Goal: Check status: Check status

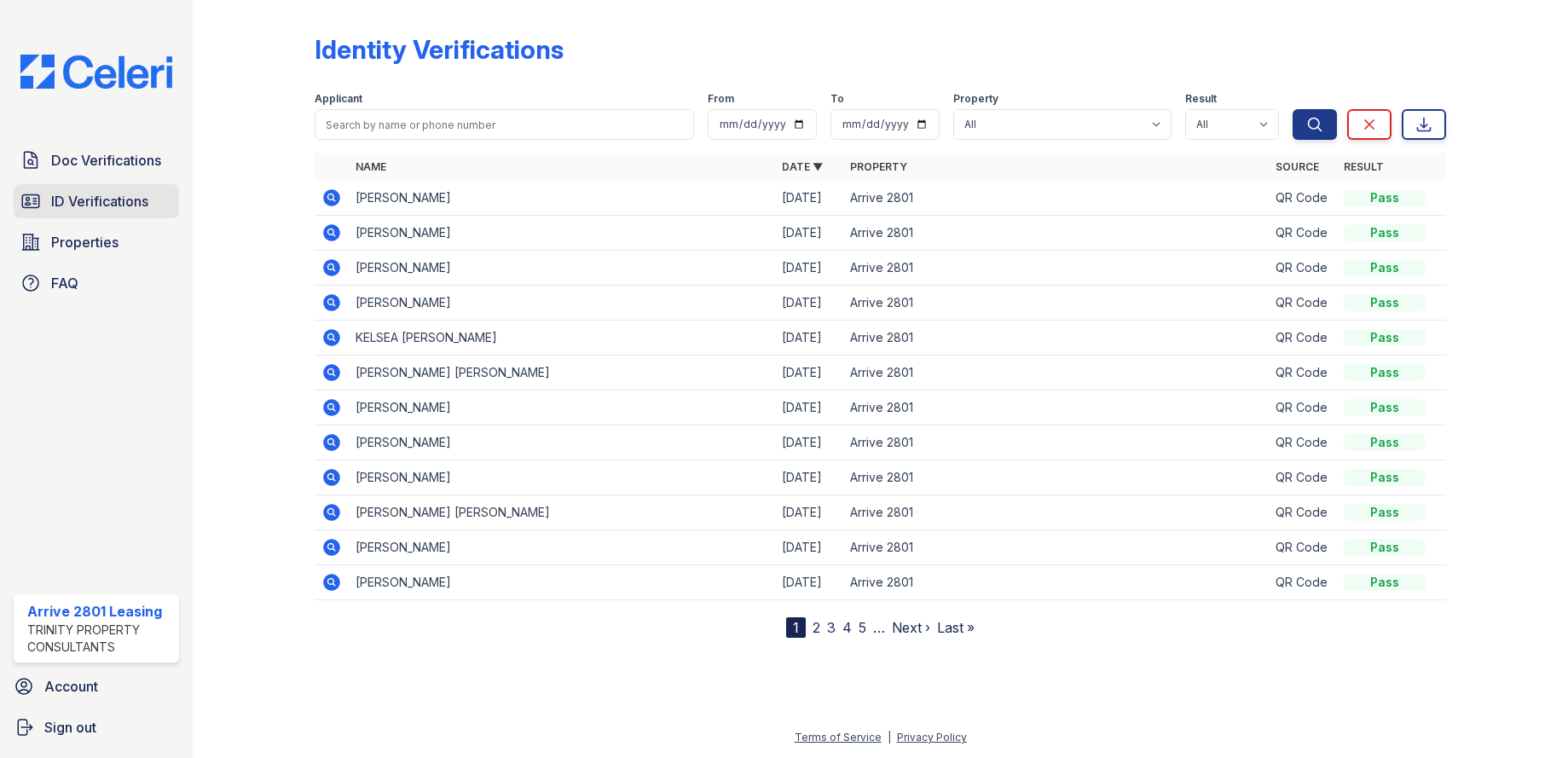
click at [71, 199] on span "ID Verifications" at bounding box center [100, 201] width 97 height 20
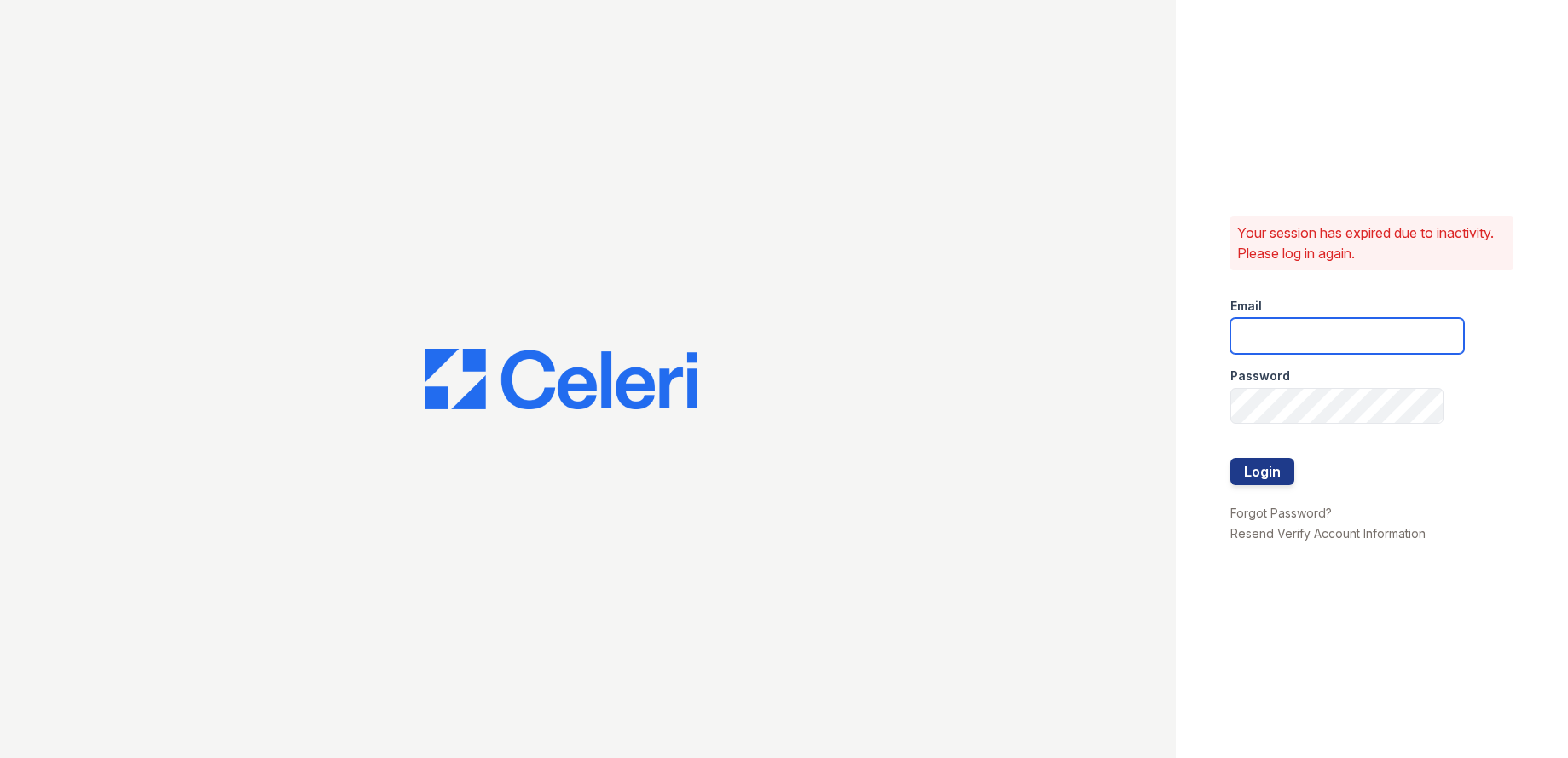
type input "arrive2801@trinity-pm.com"
click at [1281, 465] on button "Login" at bounding box center [1262, 471] width 64 height 27
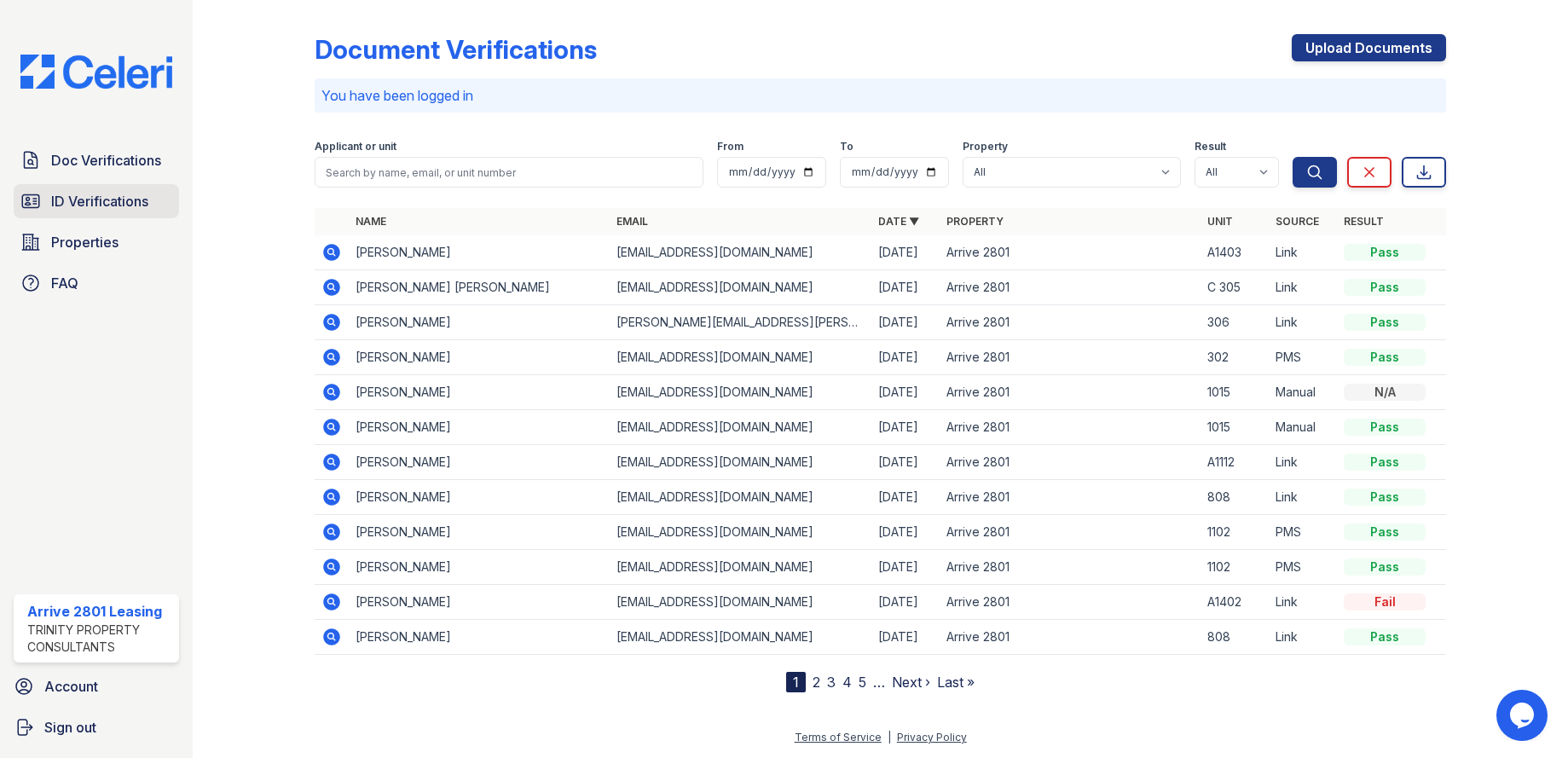
click at [113, 202] on span "ID Verifications" at bounding box center [100, 201] width 97 height 20
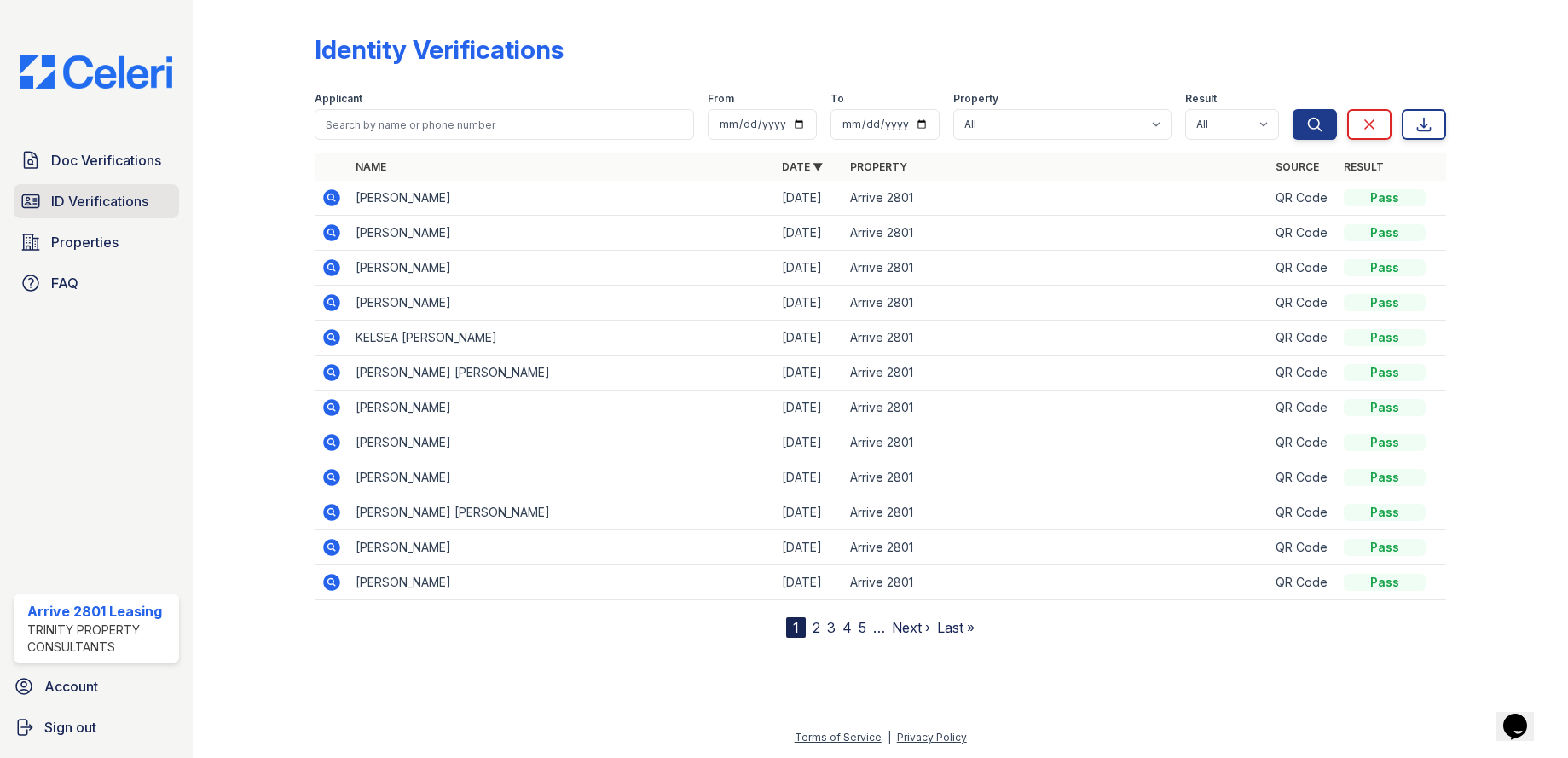
click at [138, 208] on span "ID Verifications" at bounding box center [100, 201] width 97 height 20
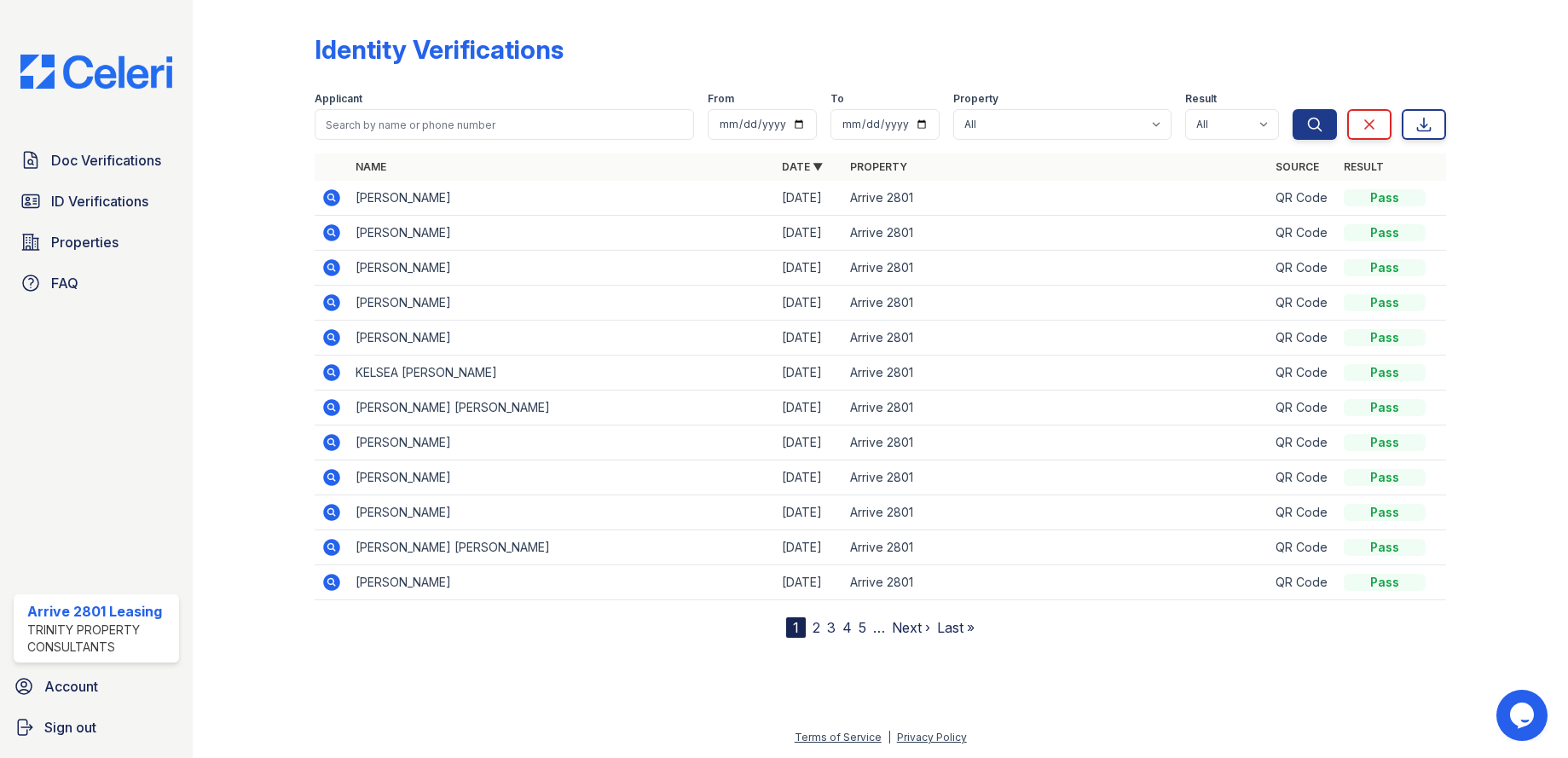
click at [443, 227] on td "[PERSON_NAME]" at bounding box center [561, 234] width 426 height 35
click at [335, 231] on icon at bounding box center [331, 232] width 17 height 17
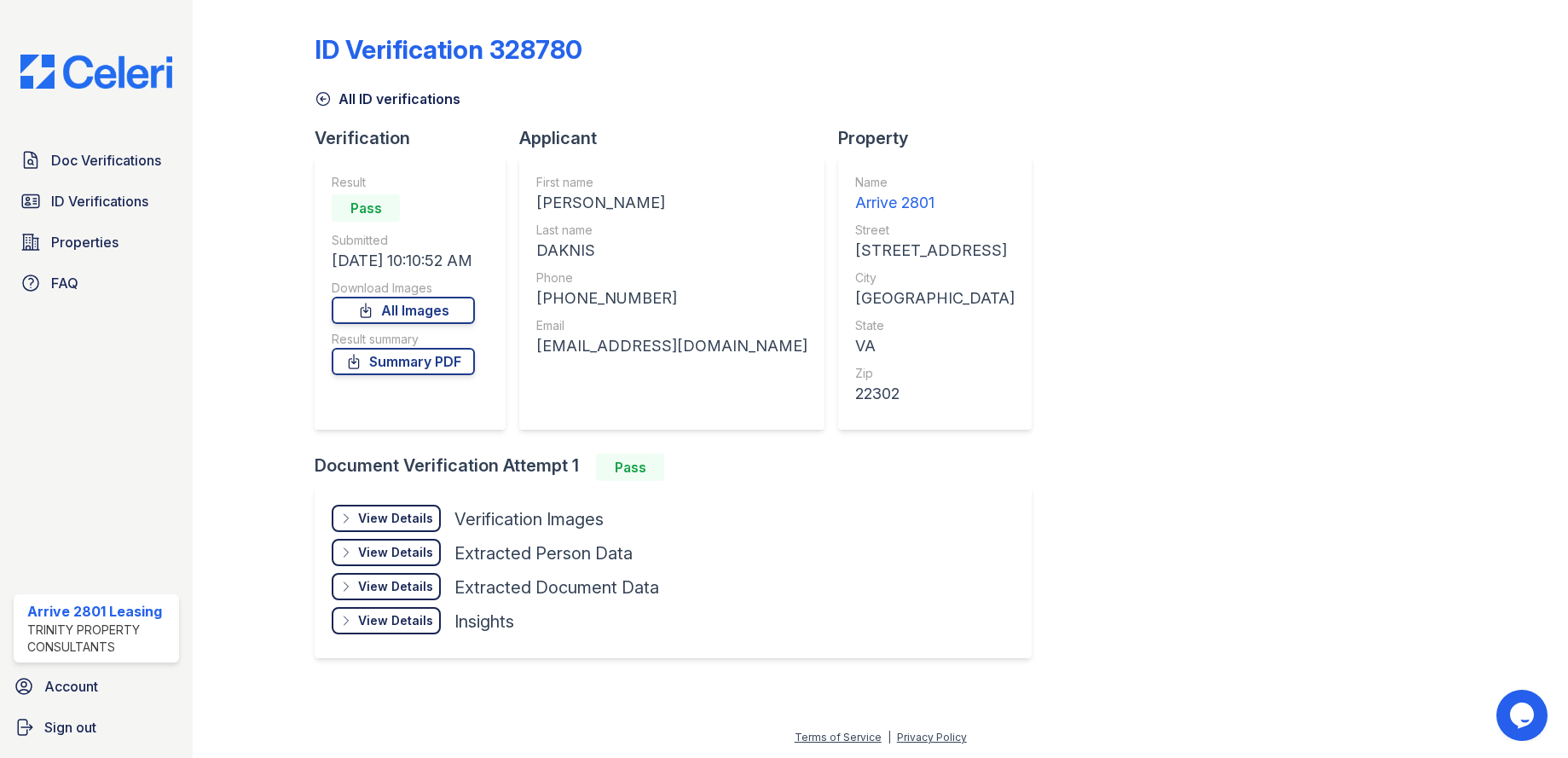
click at [320, 99] on icon at bounding box center [324, 99] width 13 height 13
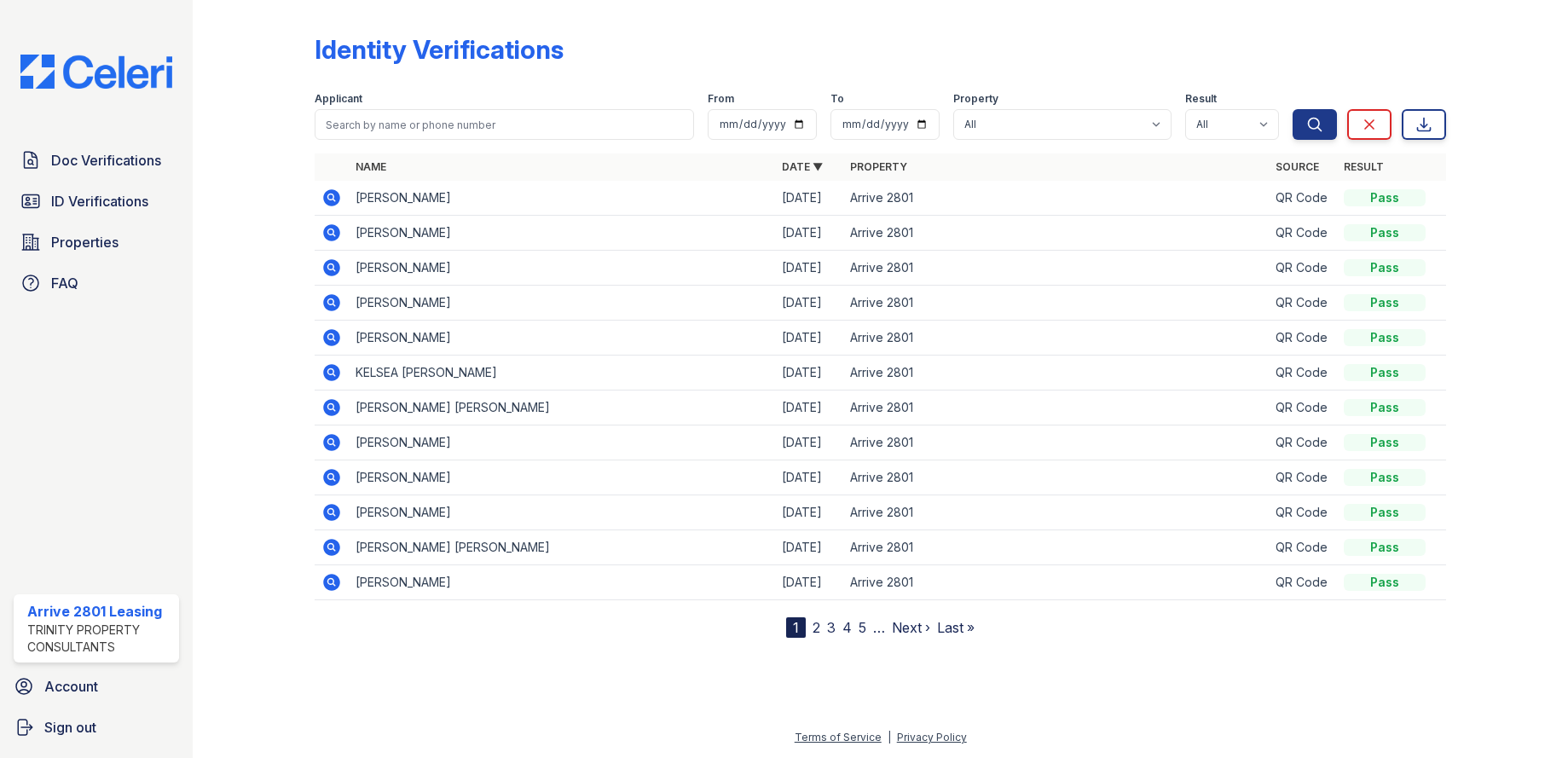
click at [337, 231] on icon at bounding box center [331, 232] width 17 height 17
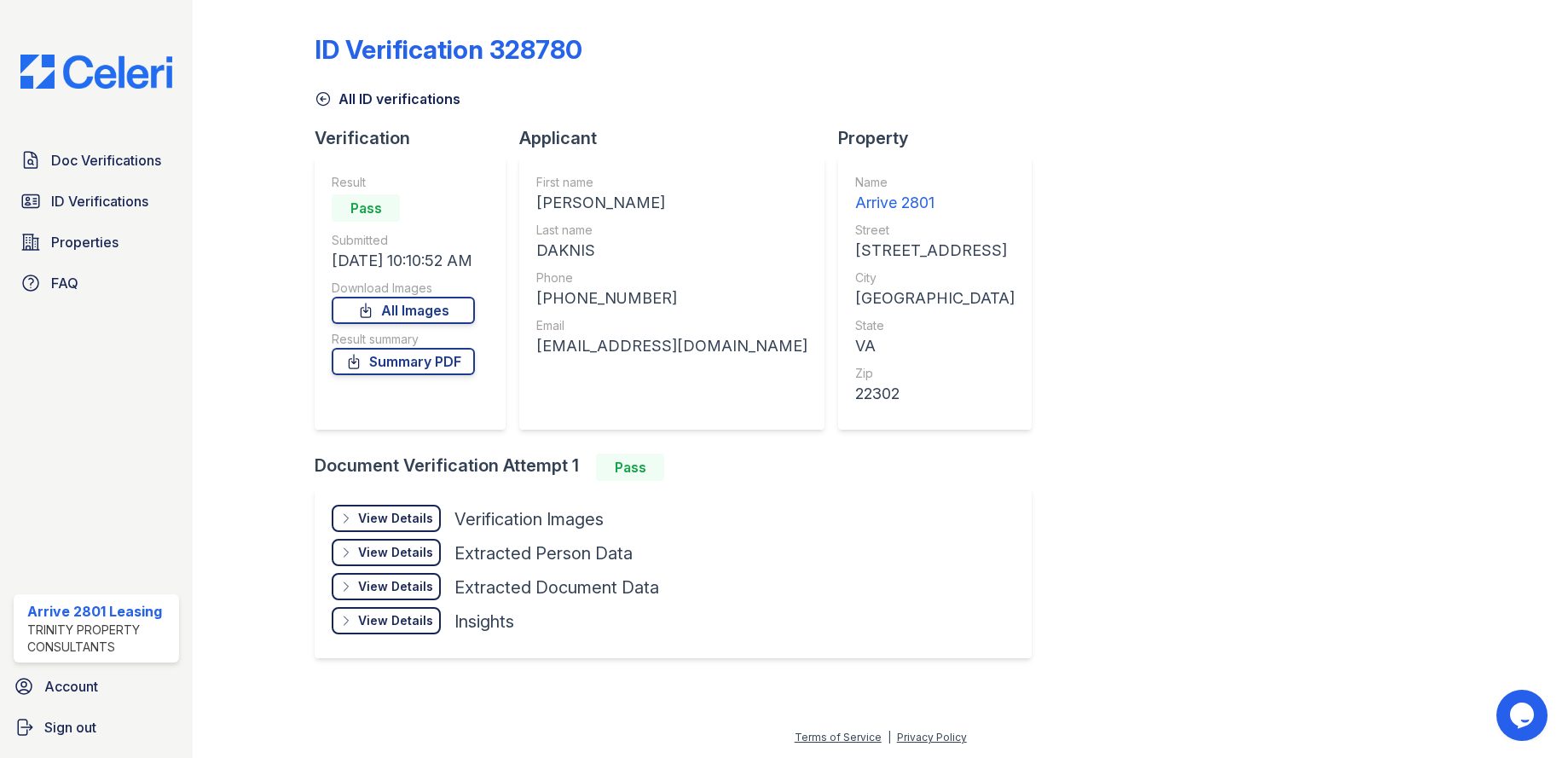
click at [425, 268] on div "09/28/25 10:10:52 AM" at bounding box center [403, 260] width 143 height 24
click at [640, 290] on div "+17034731660" at bounding box center [671, 298] width 271 height 24
click at [319, 105] on icon at bounding box center [323, 98] width 17 height 17
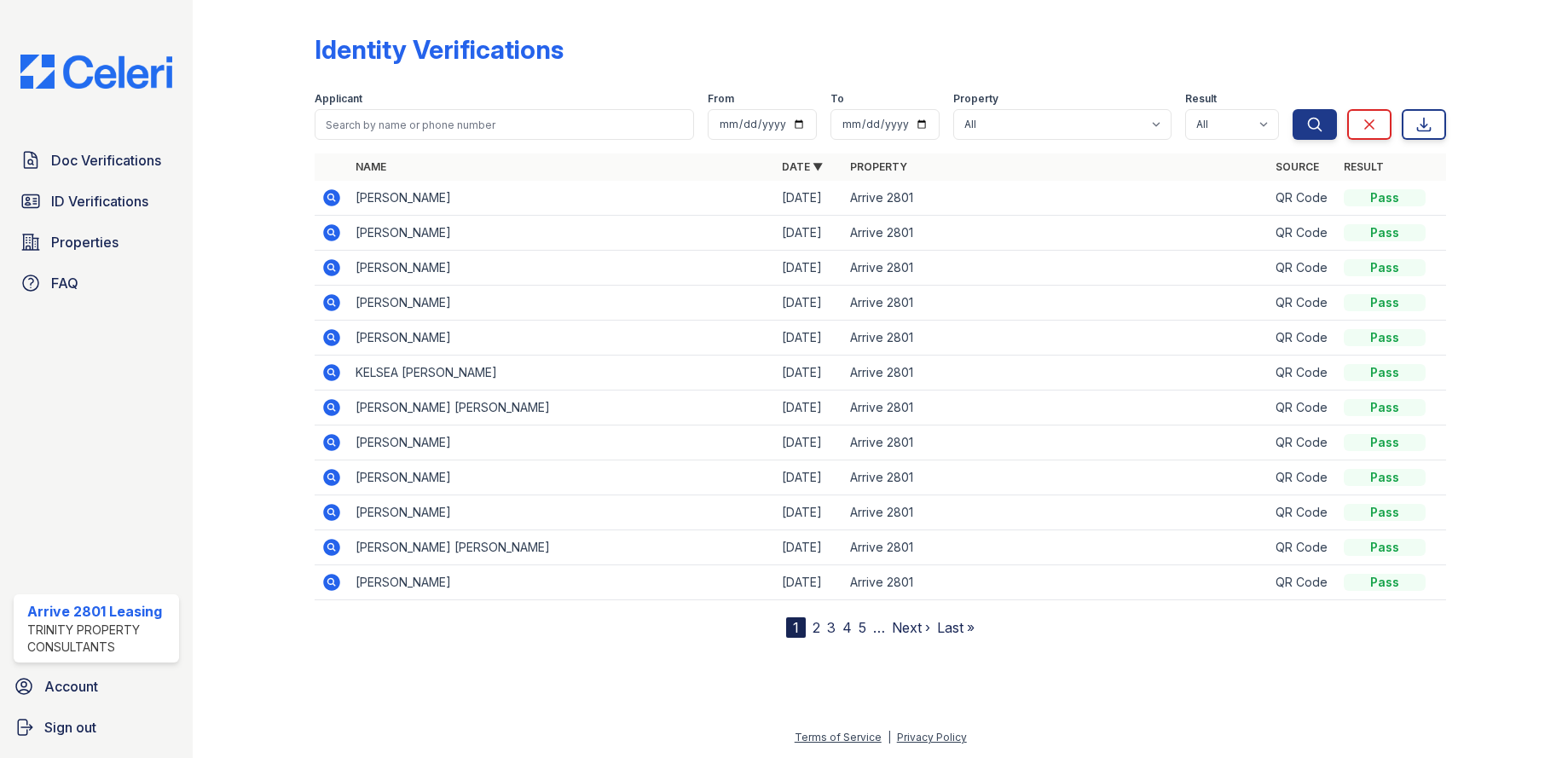
click at [332, 202] on icon at bounding box center [331, 198] width 17 height 17
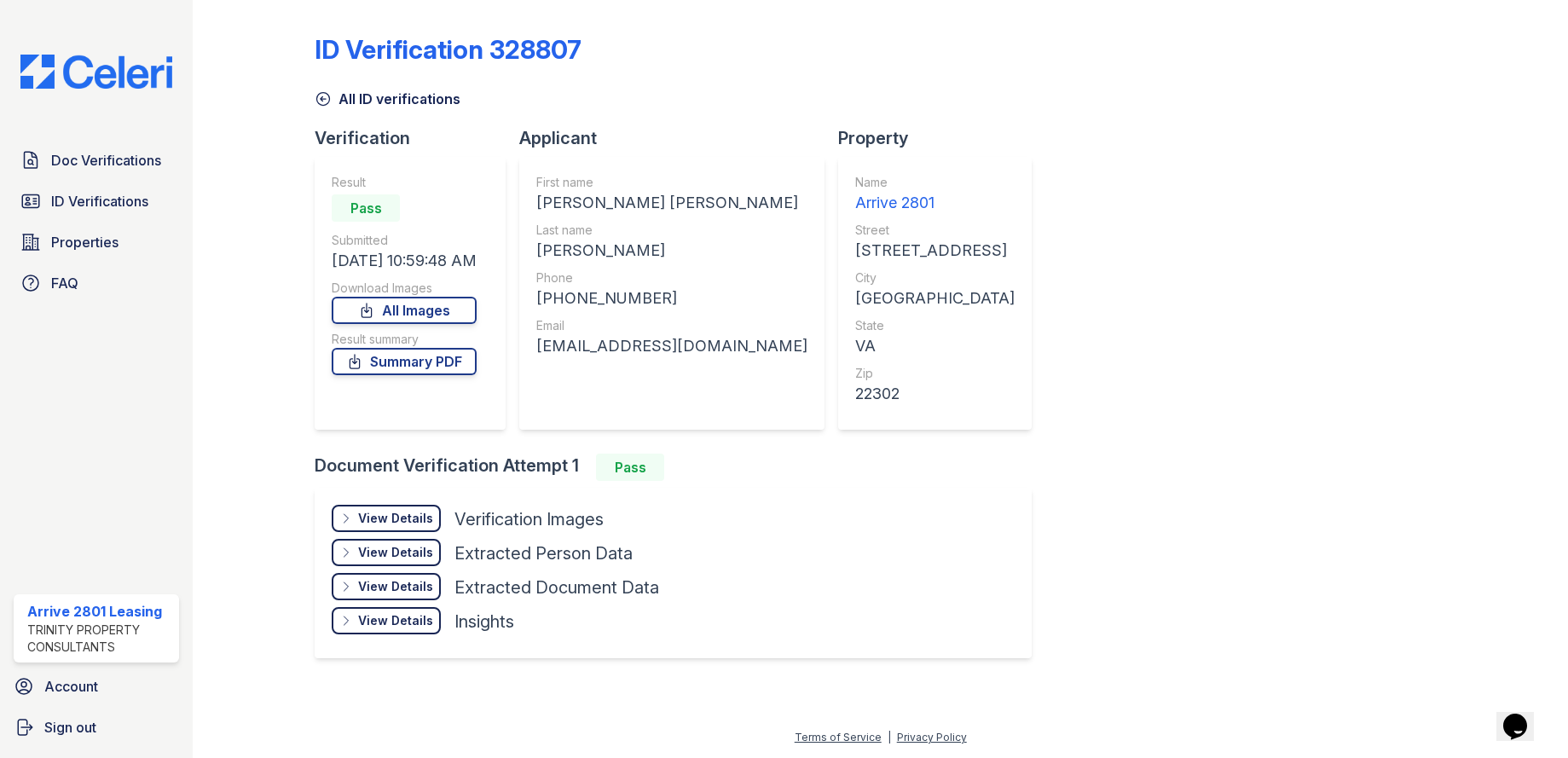
drag, startPoint x: 395, startPoint y: 264, endPoint x: 474, endPoint y: 266, distance: 79.0
click at [474, 266] on div "[DATE] 10:59:48 AM" at bounding box center [404, 260] width 145 height 24
drag, startPoint x: 399, startPoint y: 261, endPoint x: 474, endPoint y: 261, distance: 75.0
click at [474, 261] on div "[DATE] 10:59:48 AM" at bounding box center [404, 260] width 145 height 24
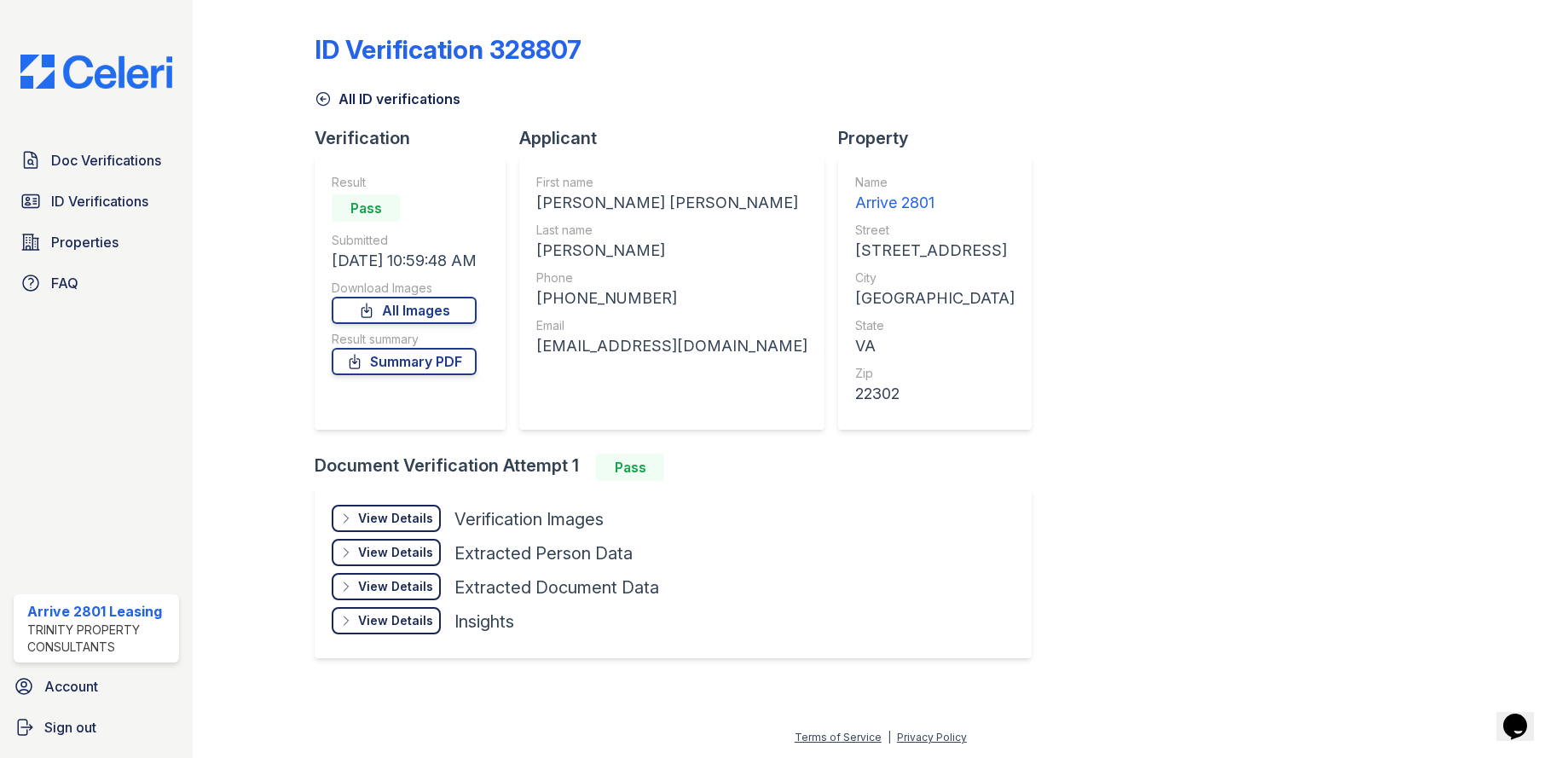
click at [320, 94] on icon at bounding box center [323, 98] width 17 height 17
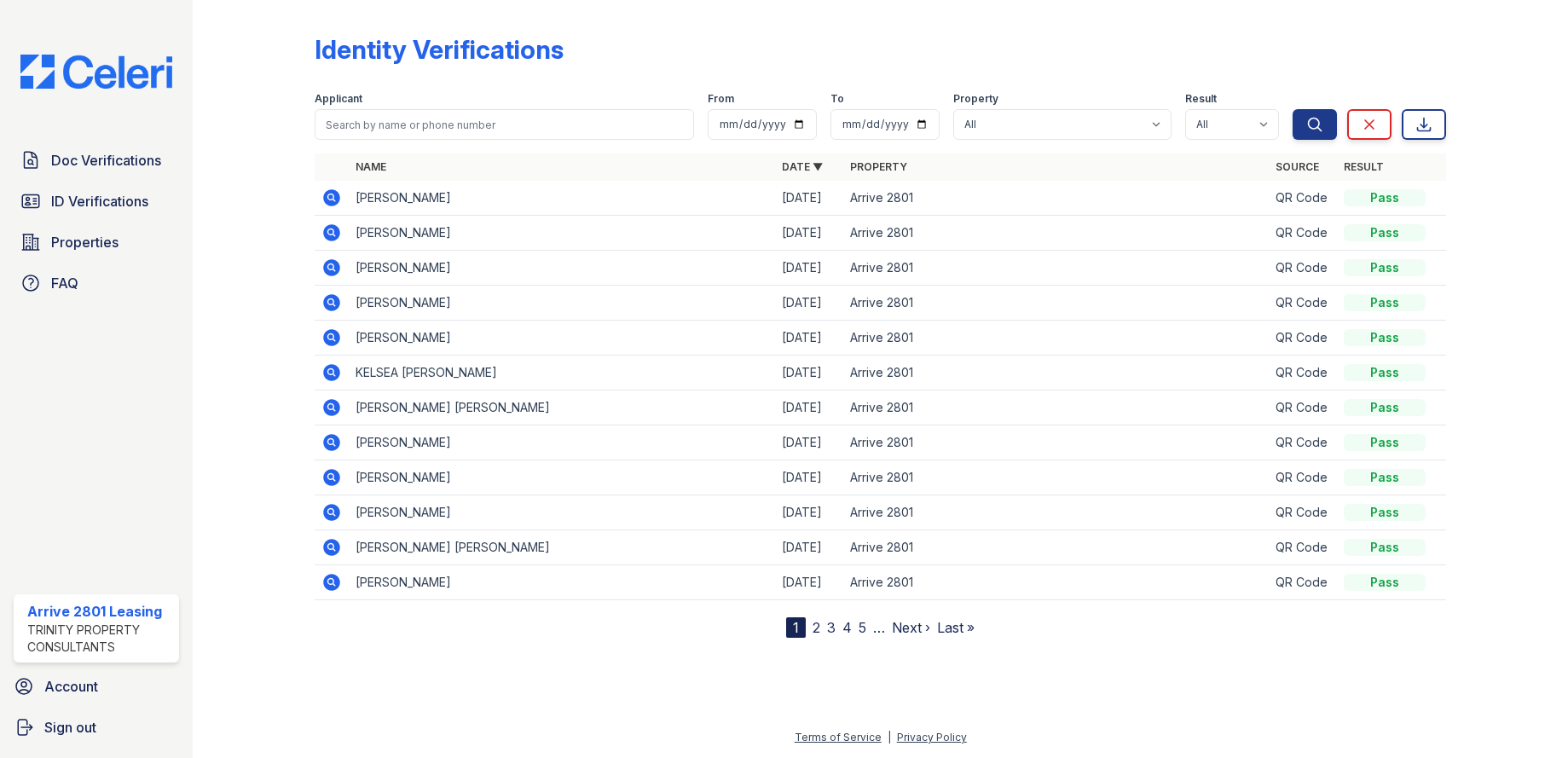
click at [340, 199] on icon at bounding box center [331, 198] width 20 height 20
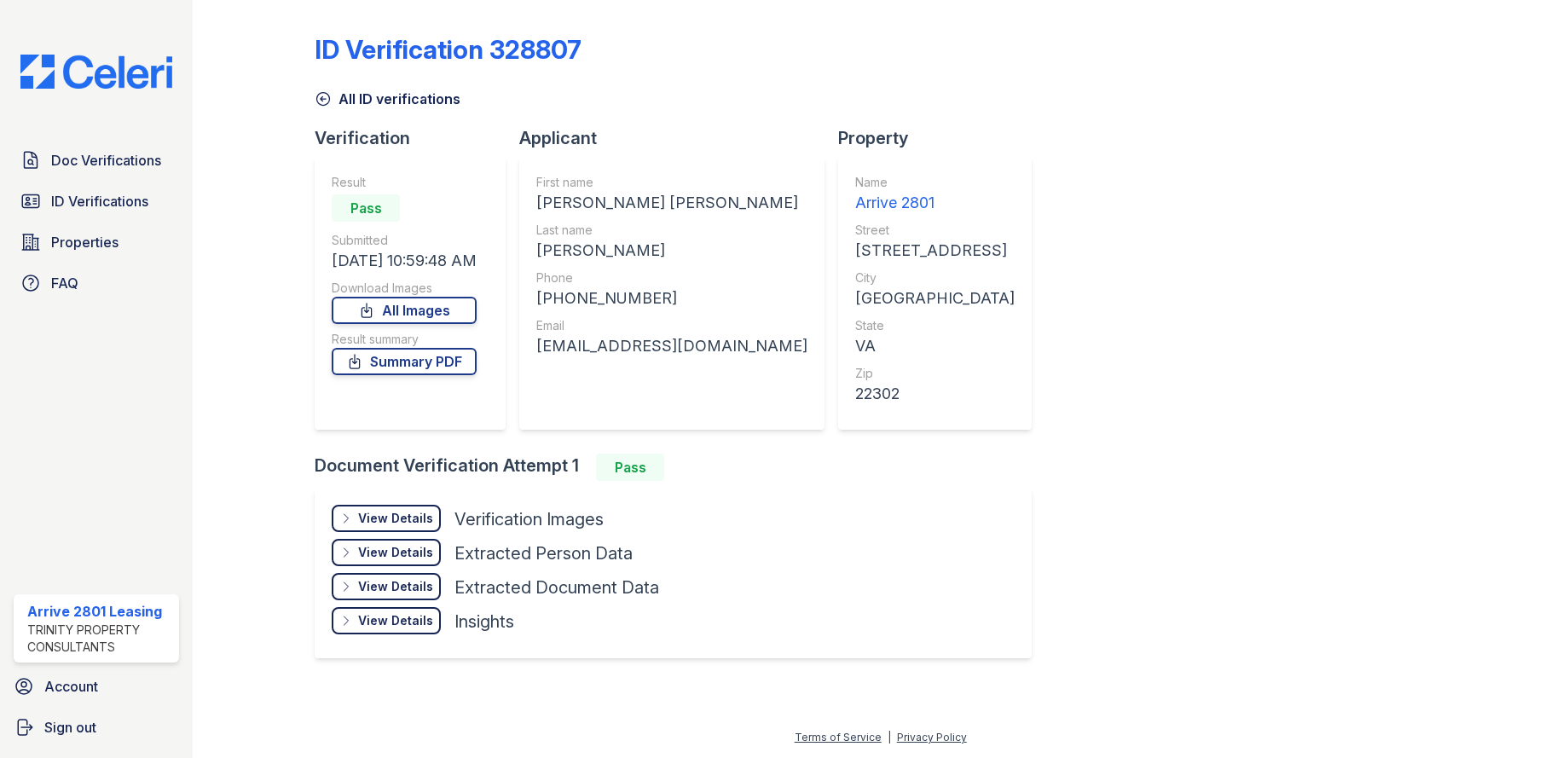
click at [326, 198] on div "Result Pass Submitted [DATE] 10:59:48 AM Download Images All Images Result summ…" at bounding box center [410, 293] width 191 height 273
drag, startPoint x: 539, startPoint y: 346, endPoint x: 747, endPoint y: 355, distance: 208.2
click at [747, 355] on div "First name [PERSON_NAME] [PERSON_NAME] Last name [PERSON_NAME] Phone [PHONE_NUM…" at bounding box center [672, 293] width 305 height 273
drag, startPoint x: 747, startPoint y: 355, endPoint x: 720, endPoint y: 349, distance: 27.7
copy div "[EMAIL_ADDRESS][DOMAIN_NAME]"
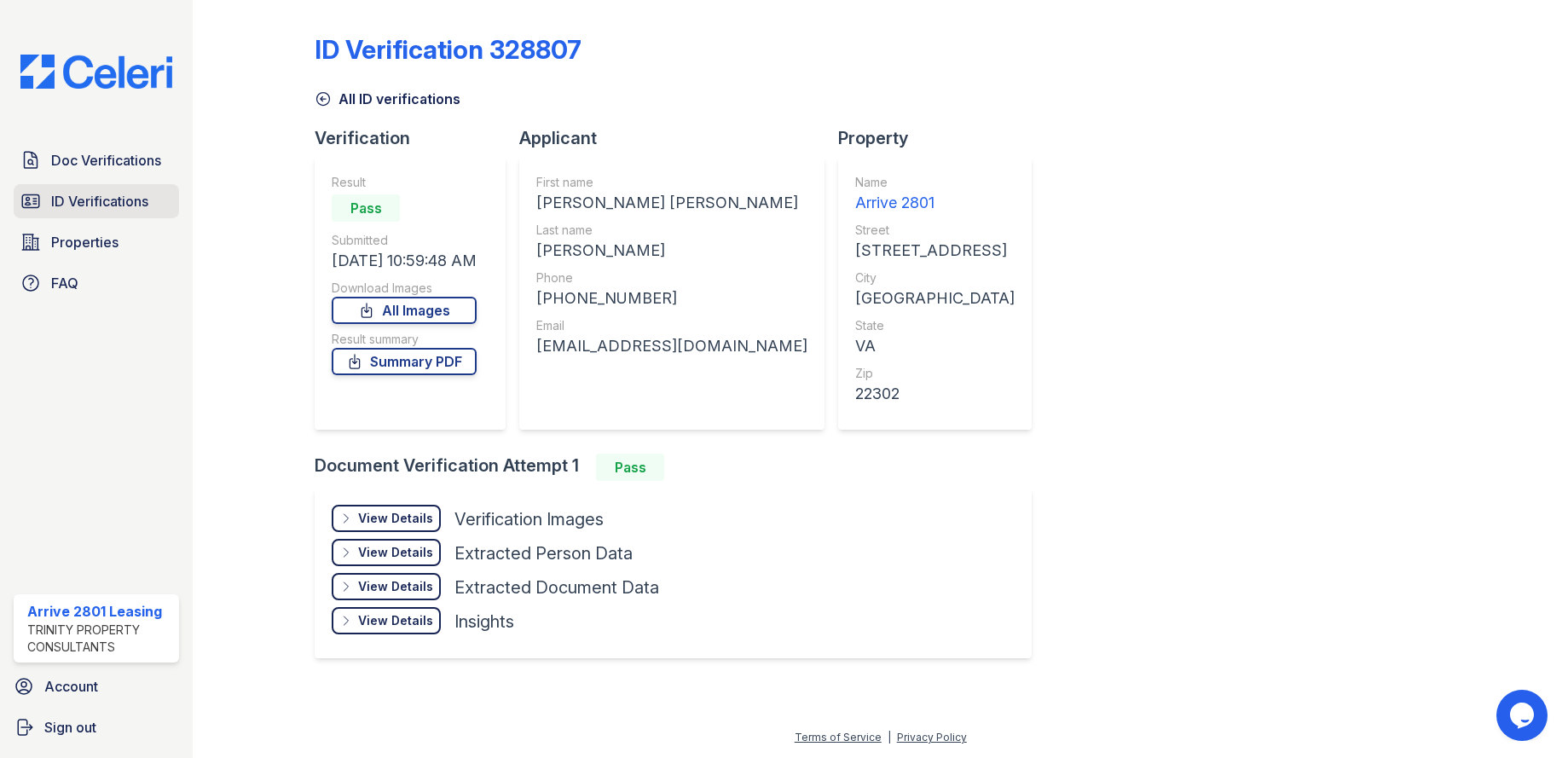
drag, startPoint x: 112, startPoint y: 182, endPoint x: 111, endPoint y: 191, distance: 9.1
click at [112, 191] on div "Doc Verifications ID Verifications Properties FAQ" at bounding box center [96, 221] width 179 height 157
click at [111, 198] on span "ID Verifications" at bounding box center [100, 201] width 97 height 20
